Goal: Find specific page/section: Find specific page/section

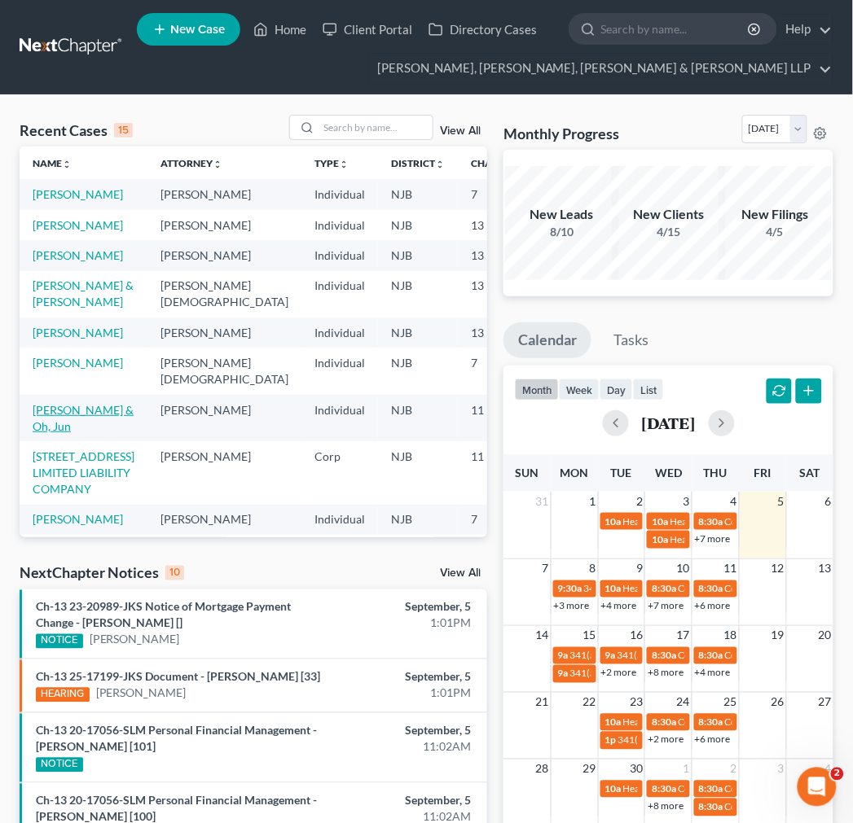
click at [45, 433] on link "[PERSON_NAME] & Oh, Jun" at bounding box center [83, 418] width 101 height 30
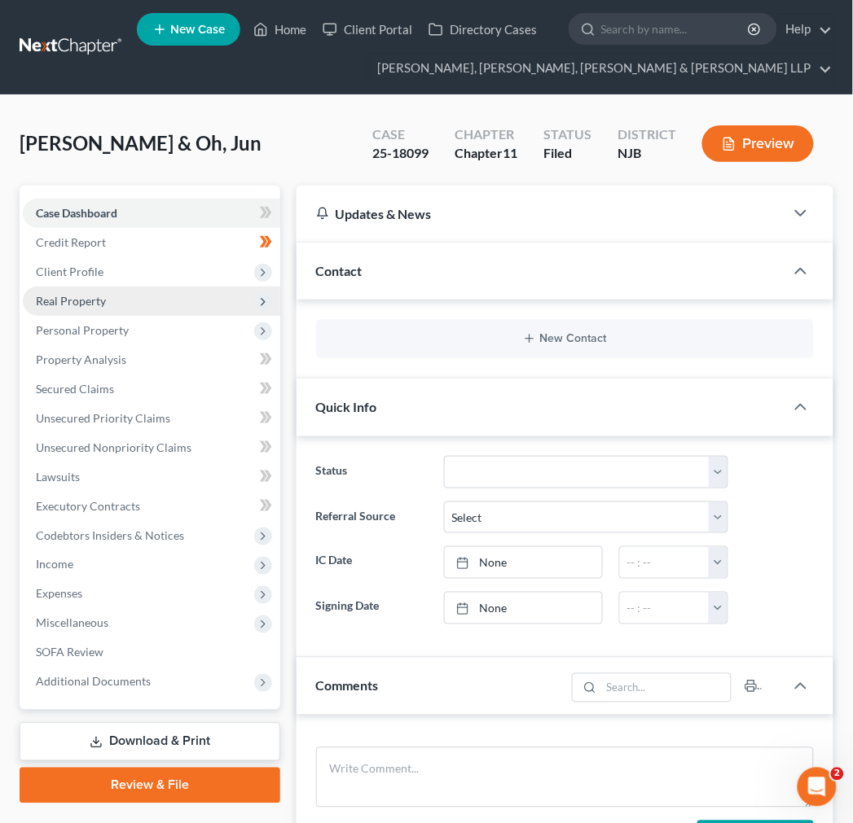
click at [133, 296] on span "Real Property" at bounding box center [151, 301] width 257 height 29
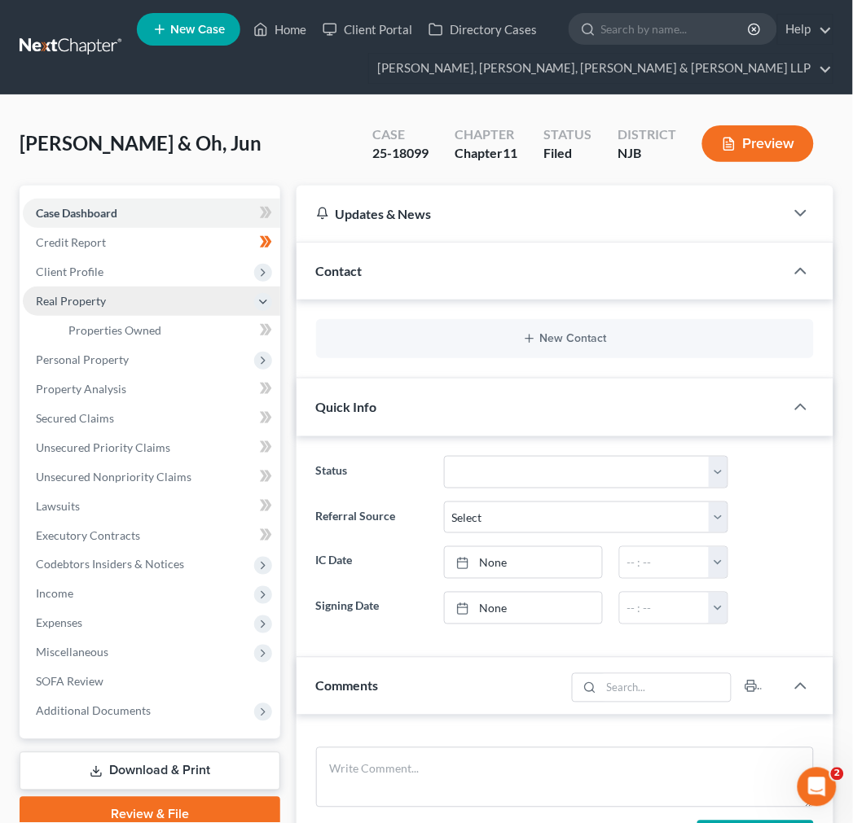
click at [143, 307] on span "Real Property" at bounding box center [151, 301] width 257 height 29
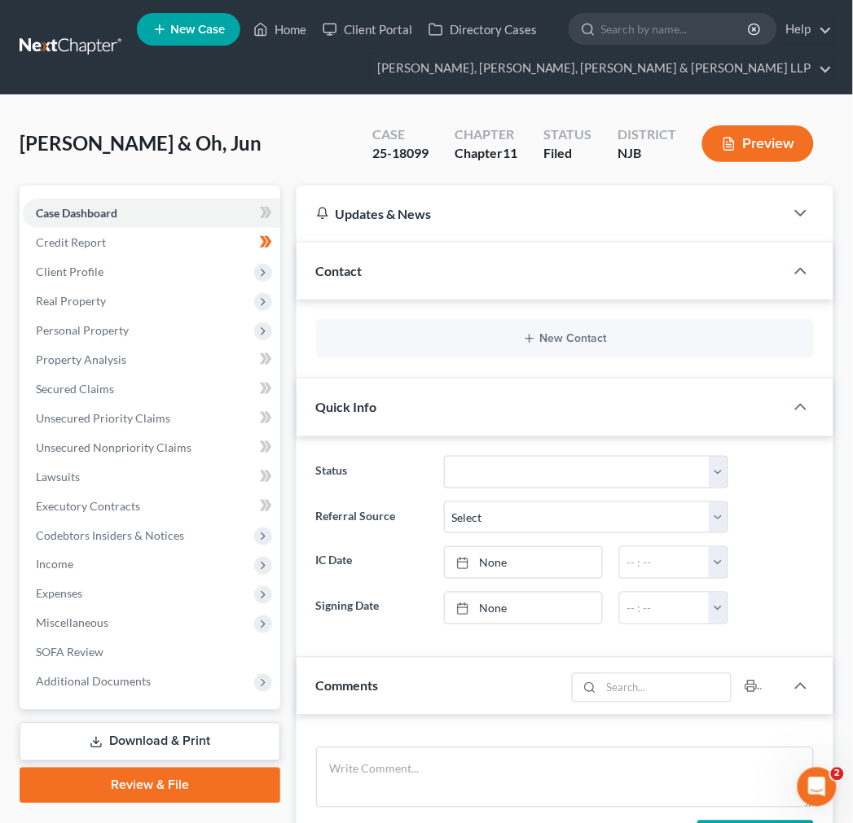
click at [149, 321] on link "Properties Owned" at bounding box center [167, 330] width 225 height 29
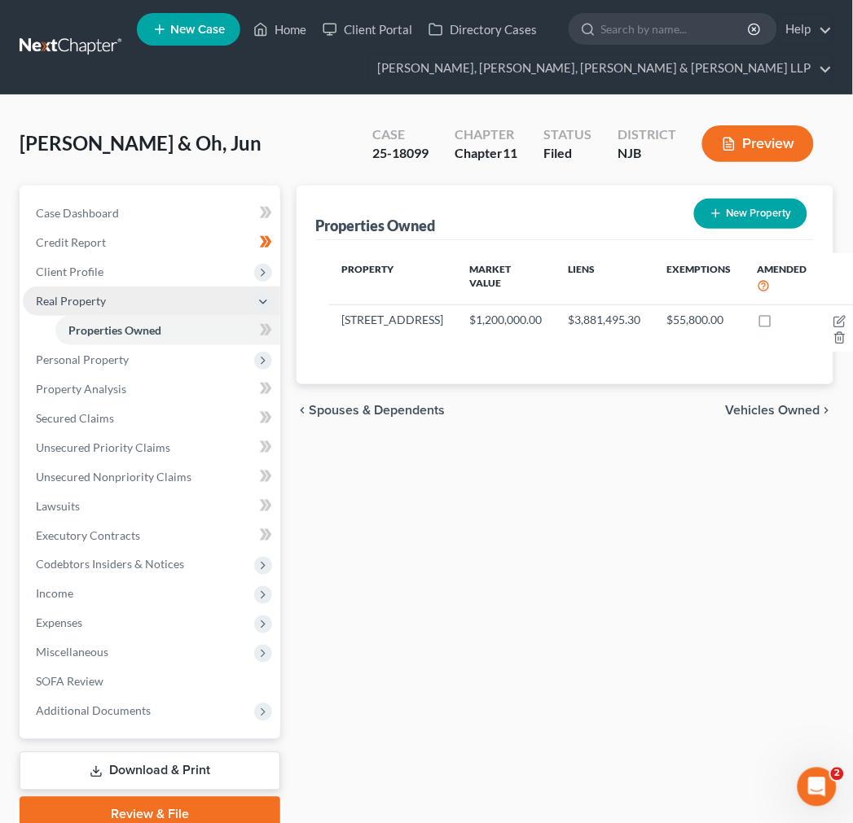
click at [148, 296] on span "Real Property" at bounding box center [151, 301] width 257 height 29
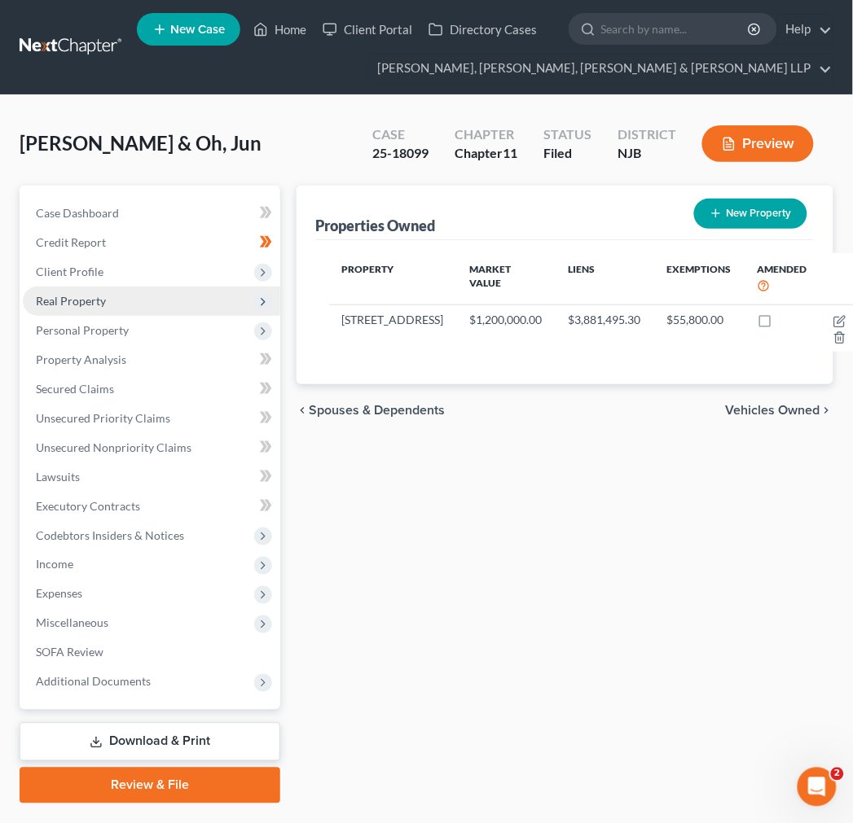
click at [107, 306] on span "Real Property" at bounding box center [151, 301] width 257 height 29
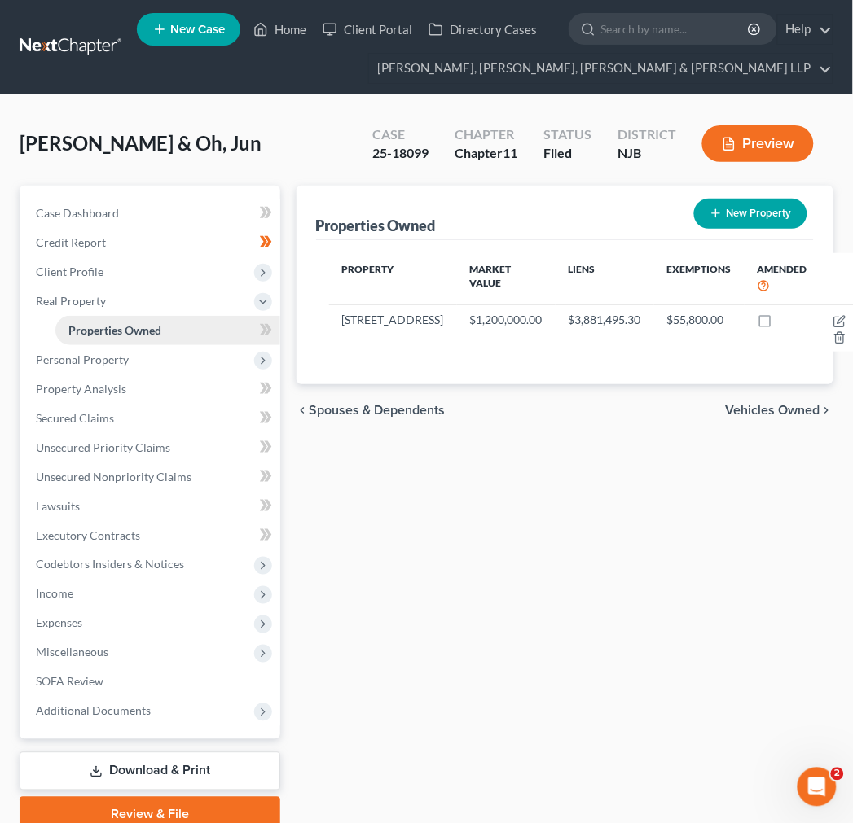
click at [119, 332] on span "Properties Owned" at bounding box center [114, 330] width 93 height 14
click at [121, 375] on link "Property Analysis" at bounding box center [151, 389] width 257 height 29
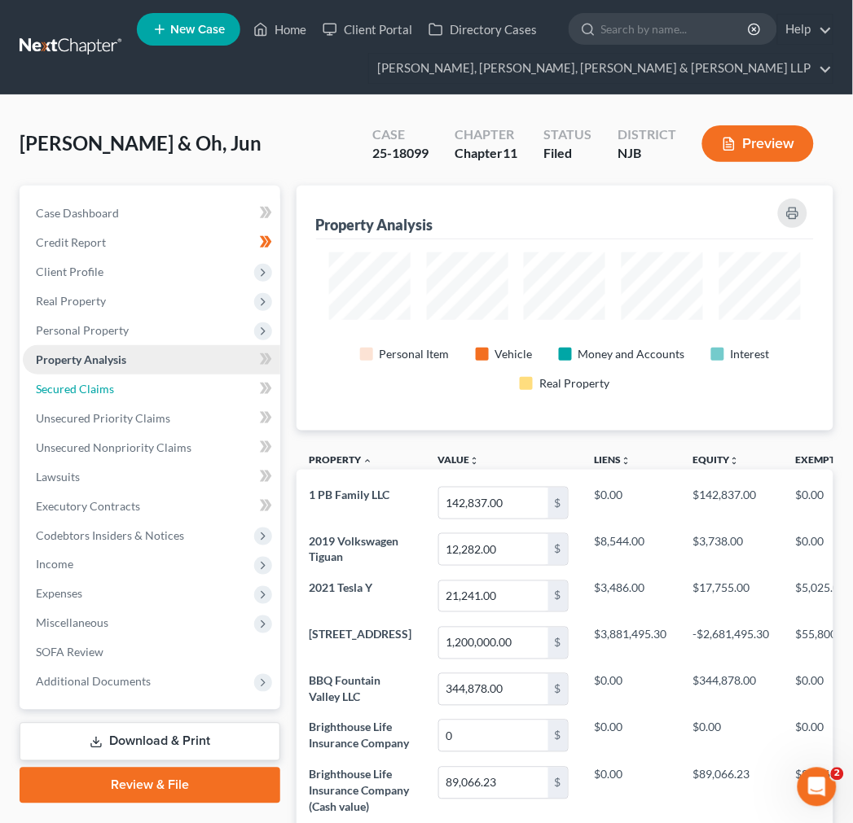
scroll to position [245, 538]
click at [121, 375] on link "Secured Claims" at bounding box center [151, 389] width 257 height 29
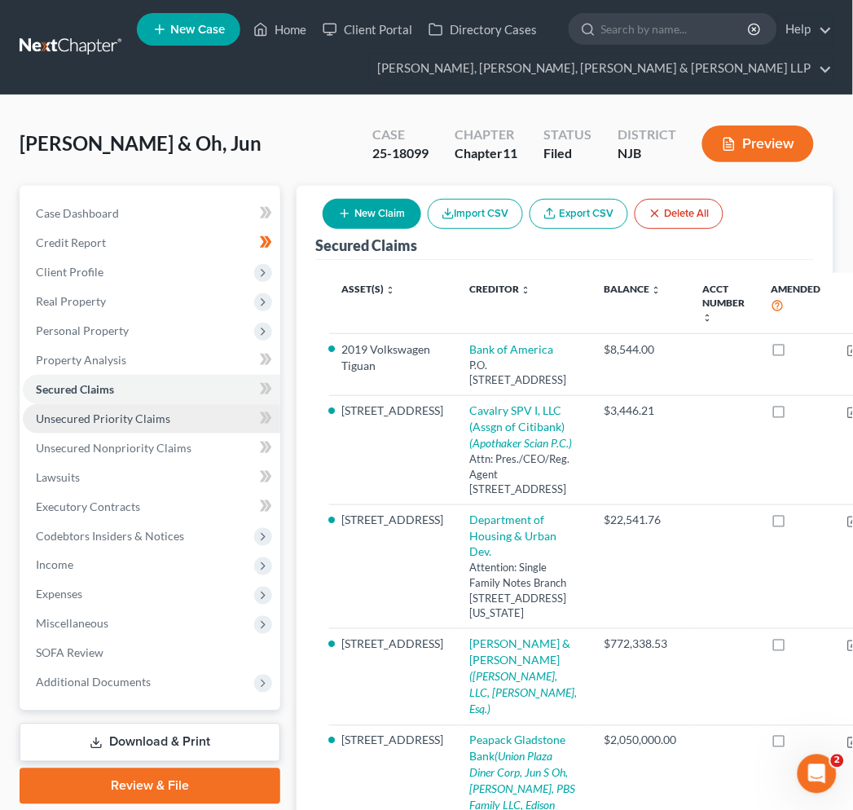
click at [114, 409] on link "Unsecured Priority Claims" at bounding box center [151, 418] width 257 height 29
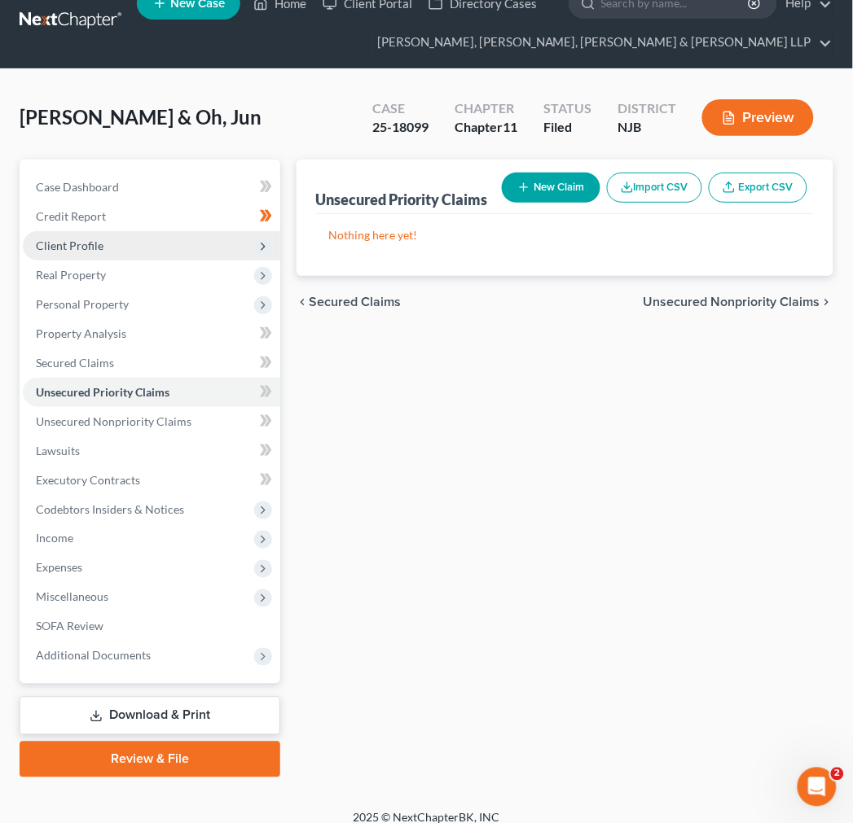
scroll to position [41, 0]
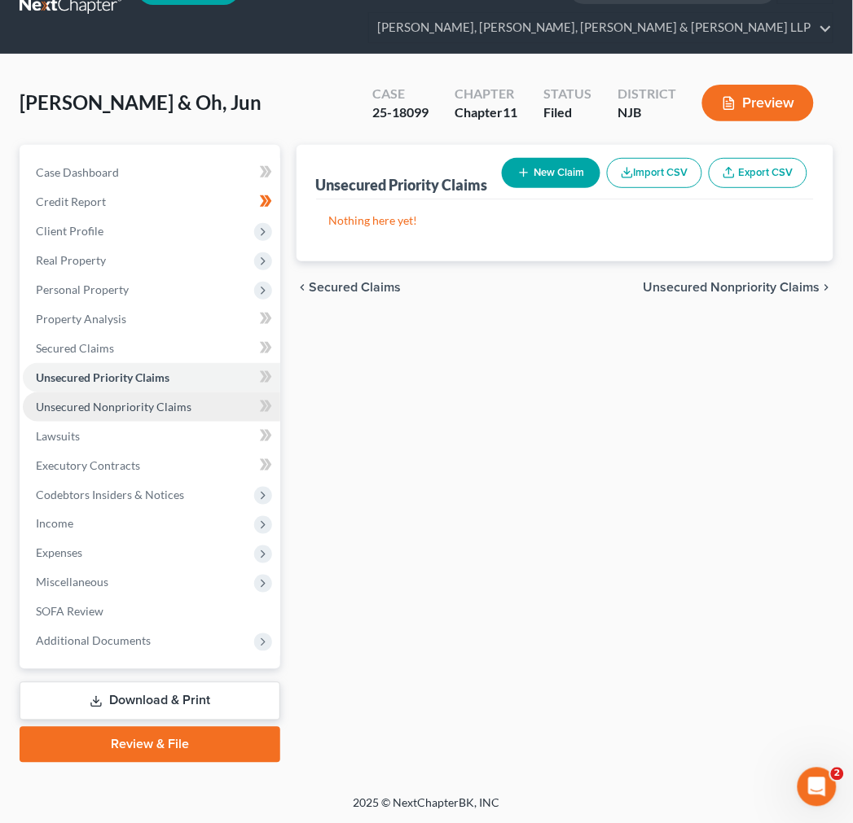
click at [167, 410] on span "Unsecured Nonpriority Claims" at bounding box center [114, 407] width 156 height 14
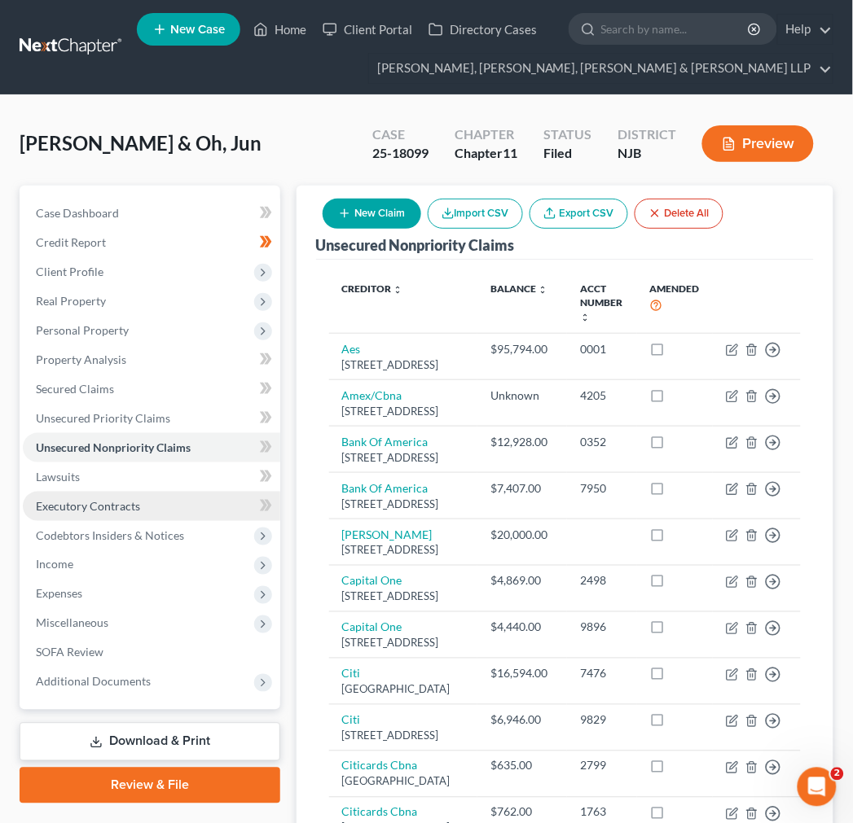
click at [147, 510] on link "Executory Contracts" at bounding box center [151, 506] width 257 height 29
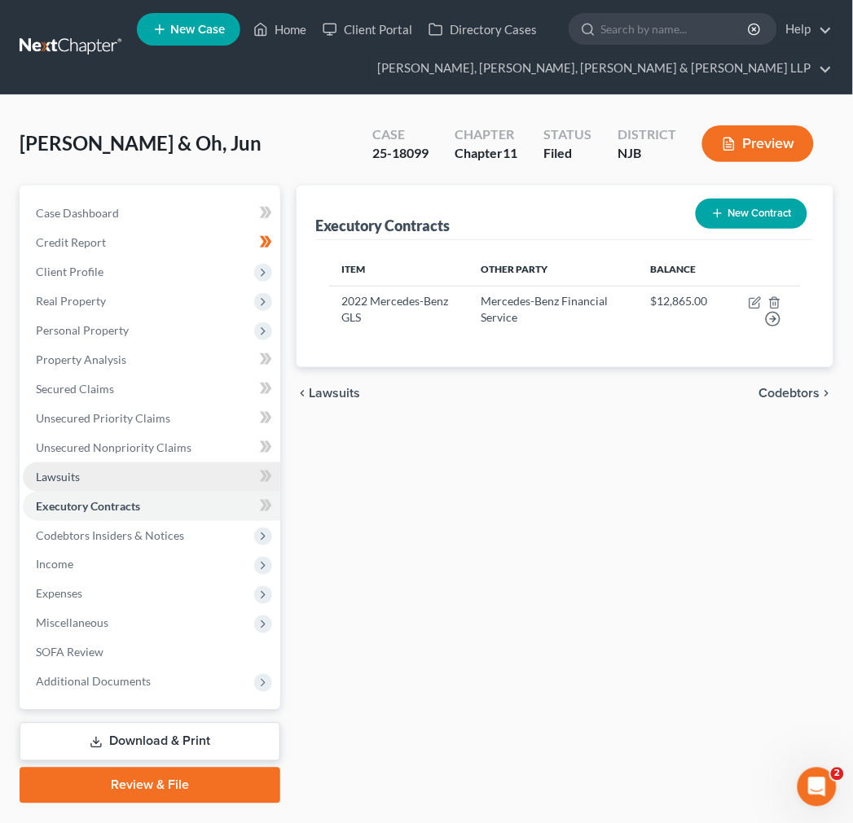
click at [140, 483] on link "Lawsuits" at bounding box center [151, 477] width 257 height 29
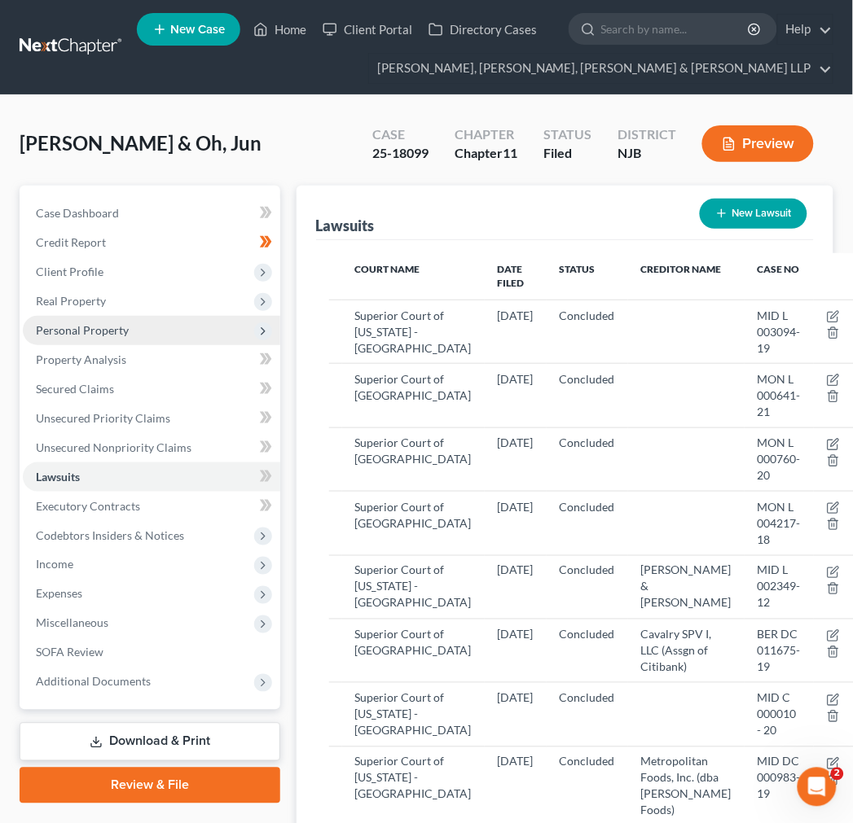
click at [116, 322] on span "Personal Property" at bounding box center [151, 330] width 257 height 29
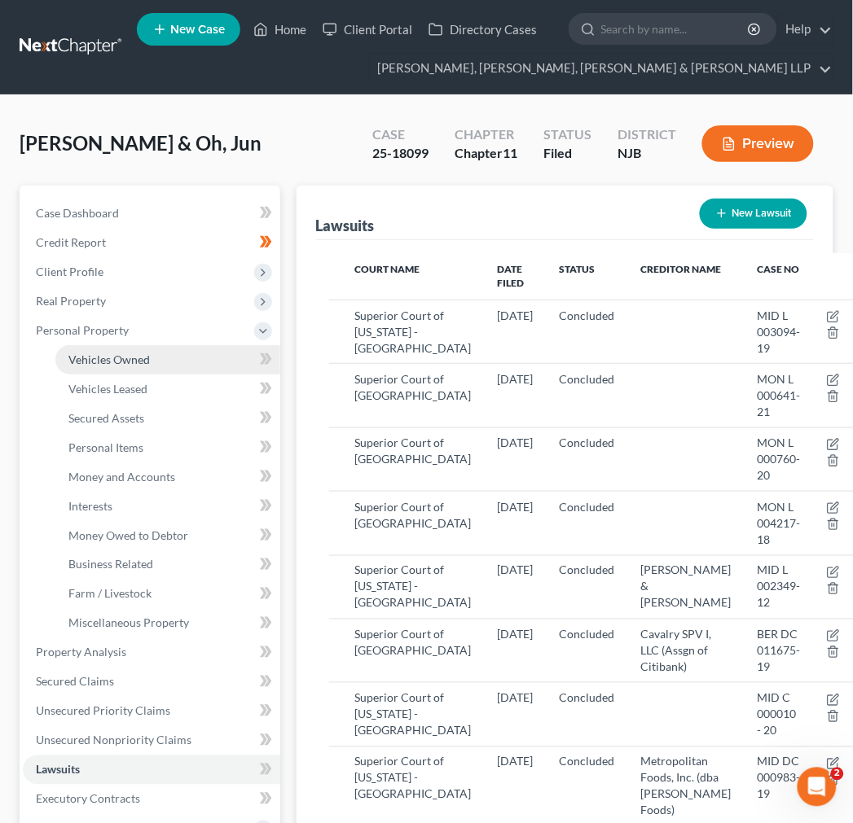
click at [110, 364] on span "Vehicles Owned" at bounding box center [108, 360] width 81 height 14
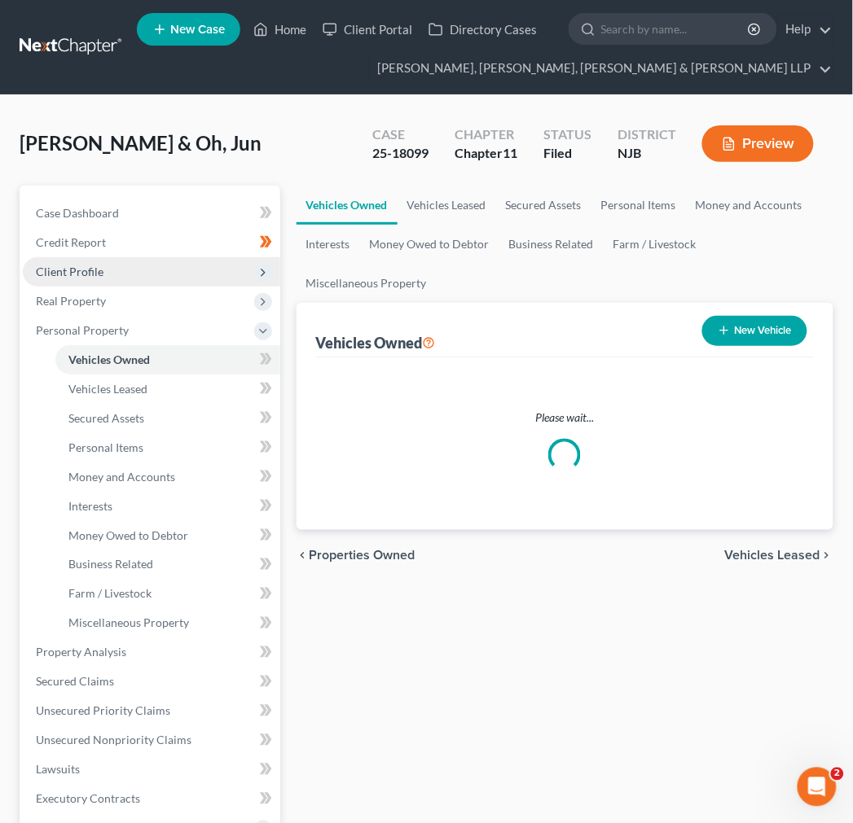
click at [106, 269] on span "Client Profile" at bounding box center [151, 271] width 257 height 29
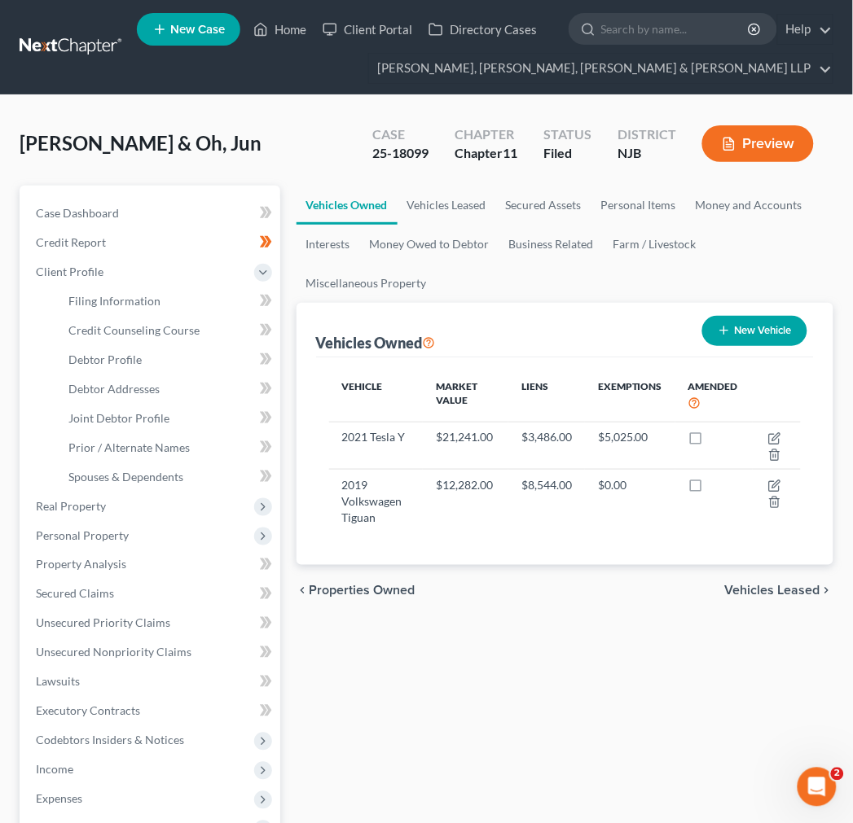
click at [424, 117] on div "Case 25-18099 Chapter Chapter 11 Status Filed District [GEOGRAPHIC_DATA] Preview" at bounding box center [593, 144] width 481 height 58
